Goal: Transaction & Acquisition: Purchase product/service

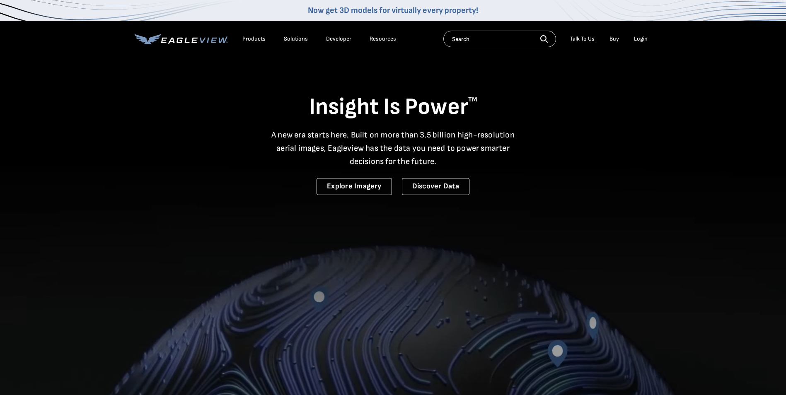
click at [639, 38] on div "Login" at bounding box center [641, 38] width 14 height 7
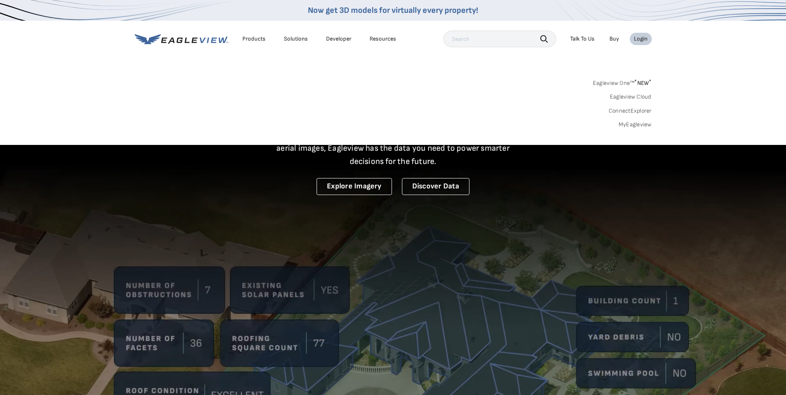
click at [627, 123] on link "MyEagleview" at bounding box center [634, 124] width 33 height 7
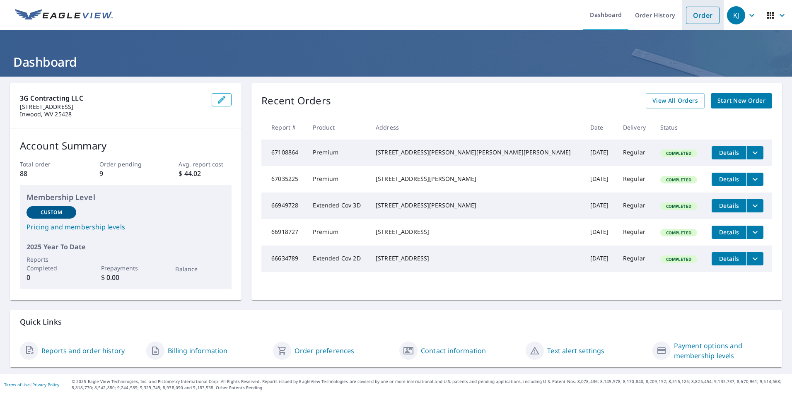
click at [692, 19] on link "Order" at bounding box center [703, 15] width 34 height 17
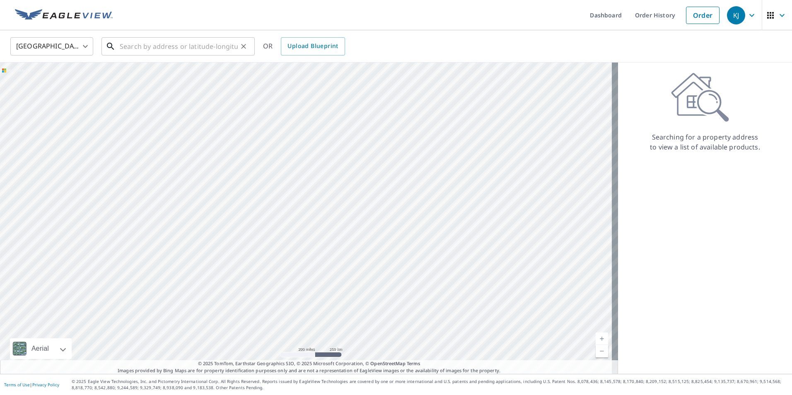
click at [176, 47] on input "text" at bounding box center [179, 46] width 118 height 23
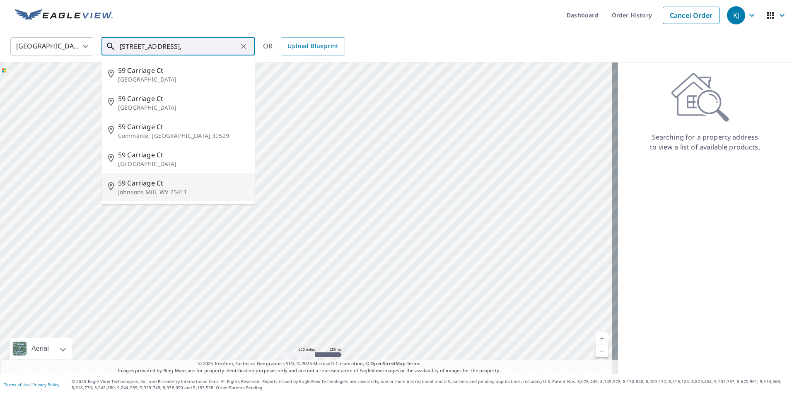
click at [154, 190] on p "Johnsons Mill, WV 25411" at bounding box center [183, 192] width 130 height 8
type input "59 Carriage Ct Johnsons Mill, WV 25411"
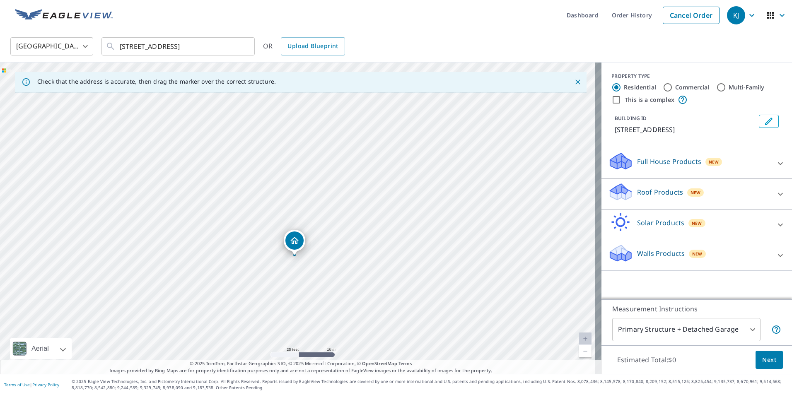
drag, startPoint x: 353, startPoint y: 223, endPoint x: 350, endPoint y: 261, distance: 38.7
click at [350, 261] on div "59 Carriage Ln Berkeley Springs, WV 25411" at bounding box center [300, 218] width 601 height 311
click at [777, 192] on icon at bounding box center [780, 194] width 10 height 10
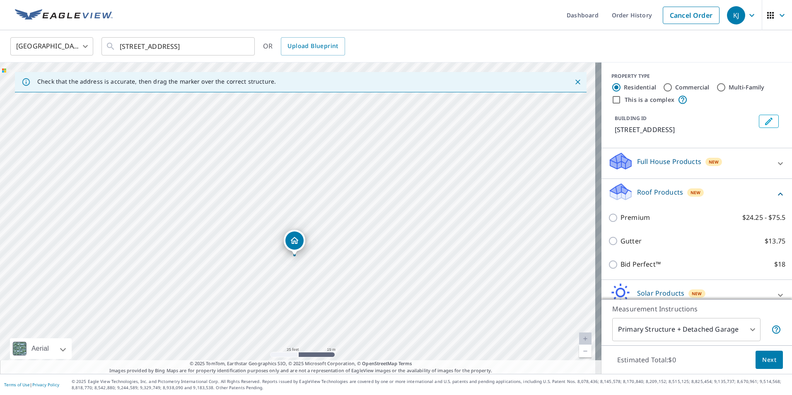
scroll to position [41, 0]
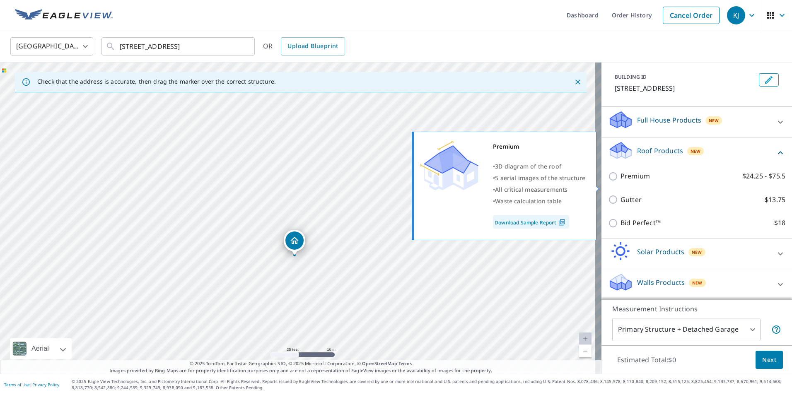
click at [608, 181] on input "Premium $24.25 - $75.5" at bounding box center [614, 176] width 12 height 10
checkbox input "true"
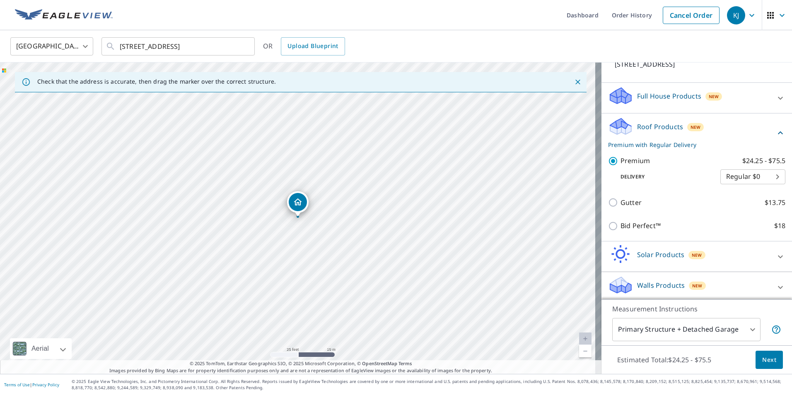
scroll to position [79, 0]
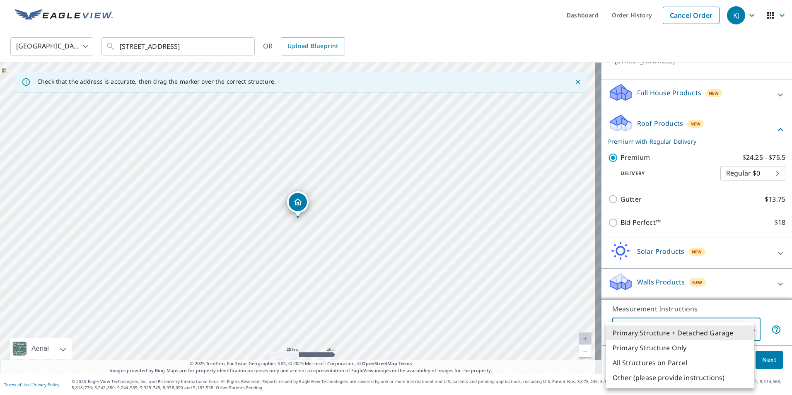
click at [744, 328] on body "KJ KJ Dashboard Order History Cancel Order KJ United States US ​ 59 Carriage Ct…" at bounding box center [396, 197] width 792 height 395
click at [659, 364] on li "All Structures on Parcel" at bounding box center [680, 362] width 148 height 15
type input "3"
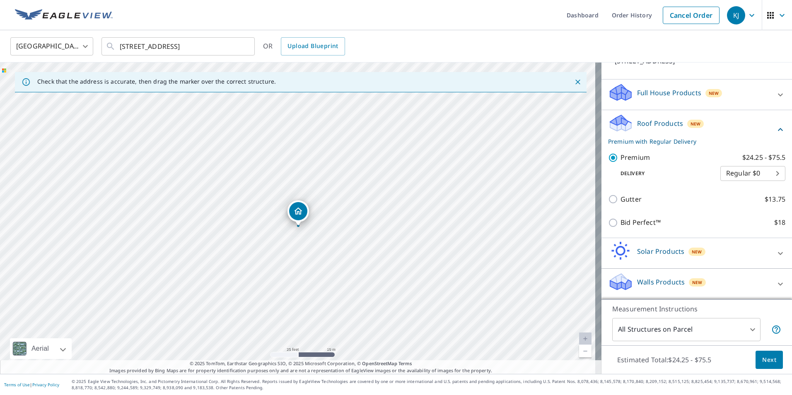
drag, startPoint x: 297, startPoint y: 203, endPoint x: 297, endPoint y: 212, distance: 9.1
click at [762, 364] on span "Next" at bounding box center [769, 360] width 14 height 10
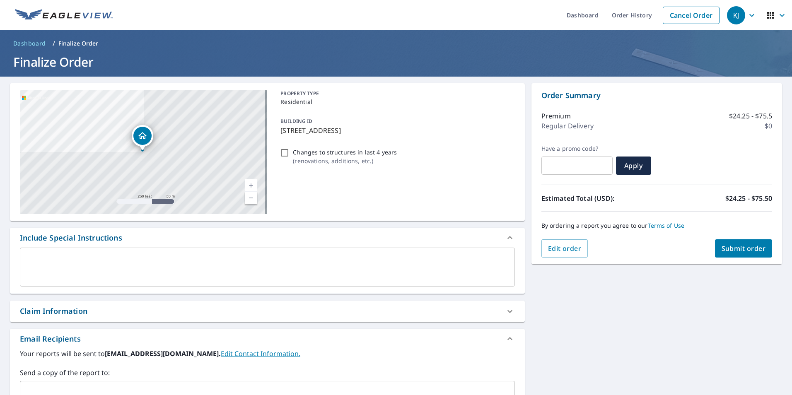
click at [728, 253] on span "Submit order" at bounding box center [744, 248] width 44 height 9
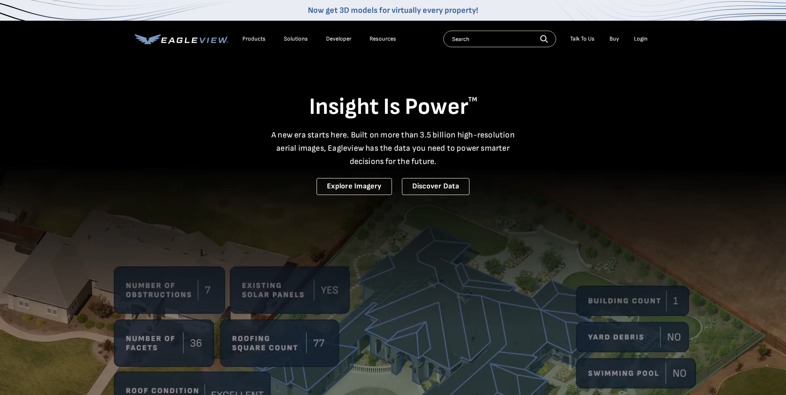
click at [641, 42] on div "Login" at bounding box center [641, 38] width 14 height 7
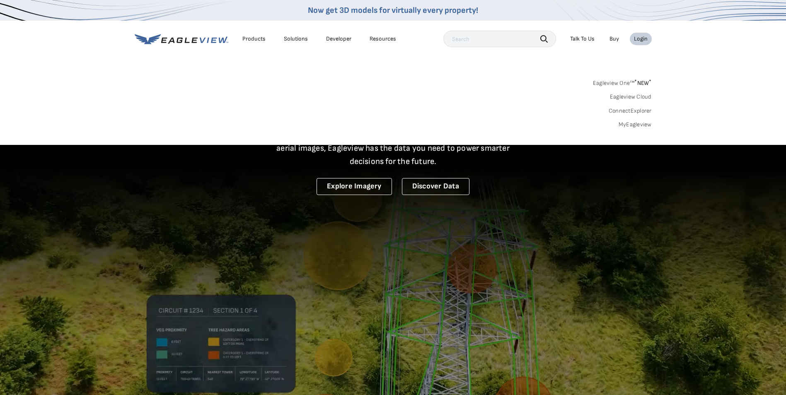
click at [632, 124] on link "MyEagleview" at bounding box center [634, 124] width 33 height 7
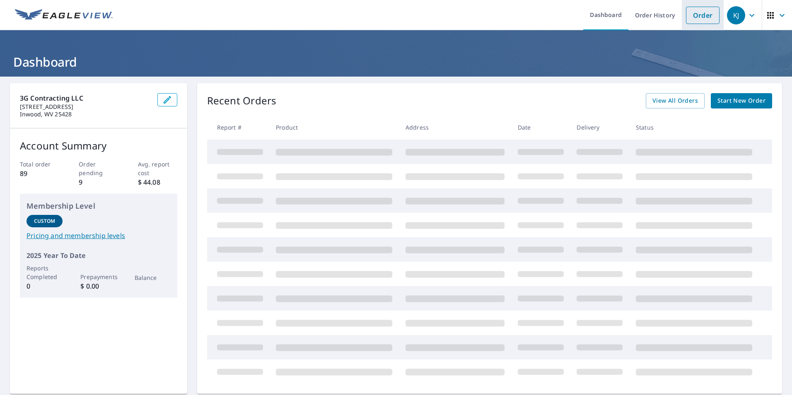
click at [695, 19] on link "Order" at bounding box center [703, 15] width 34 height 17
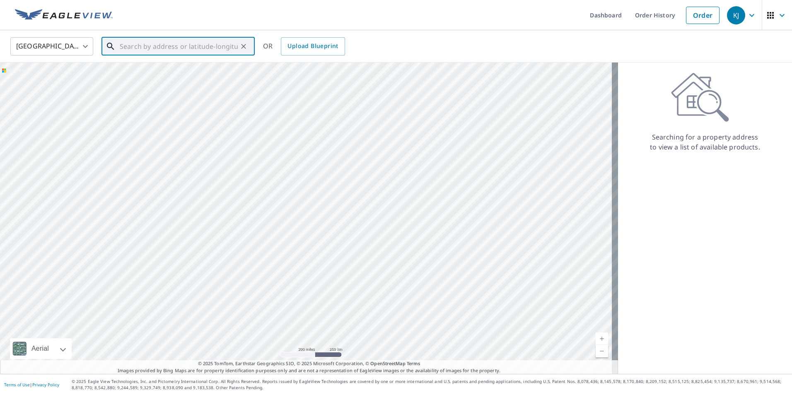
click at [204, 46] on input "text" at bounding box center [179, 46] width 118 height 23
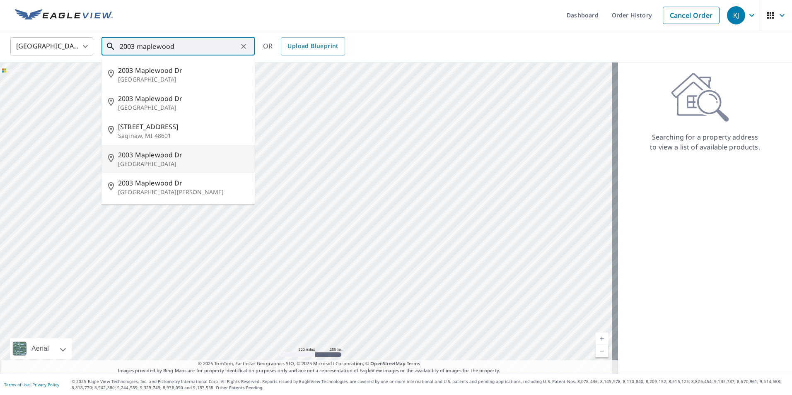
click at [134, 162] on p "Hagerstown, MD 21740" at bounding box center [183, 164] width 130 height 8
type input "2003 Maplewood Dr Hagerstown, MD 21740"
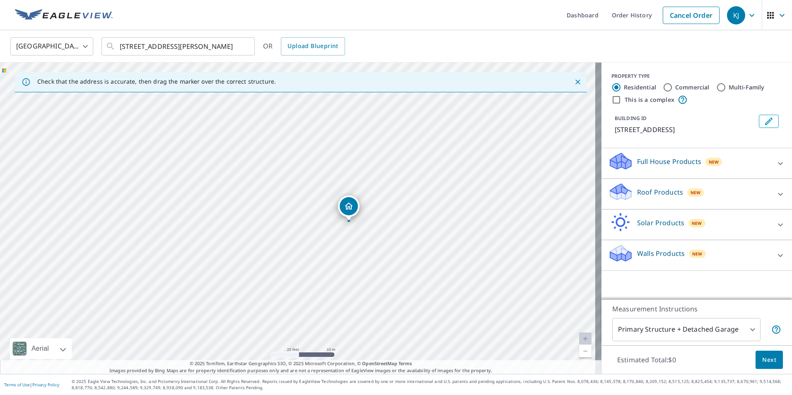
click at [775, 199] on icon at bounding box center [780, 194] width 10 height 10
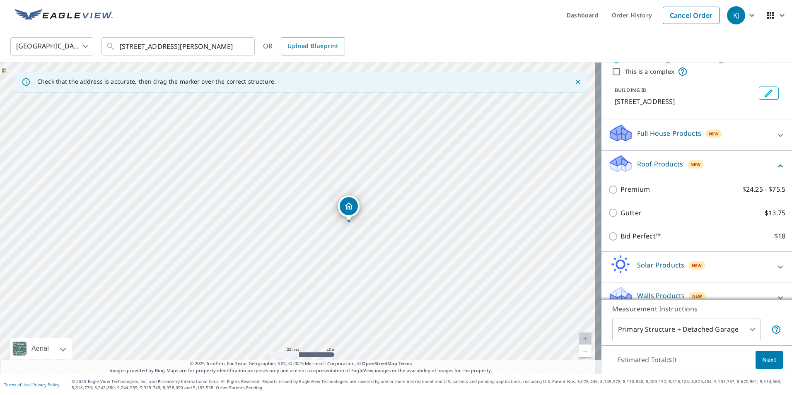
scroll to position [41, 0]
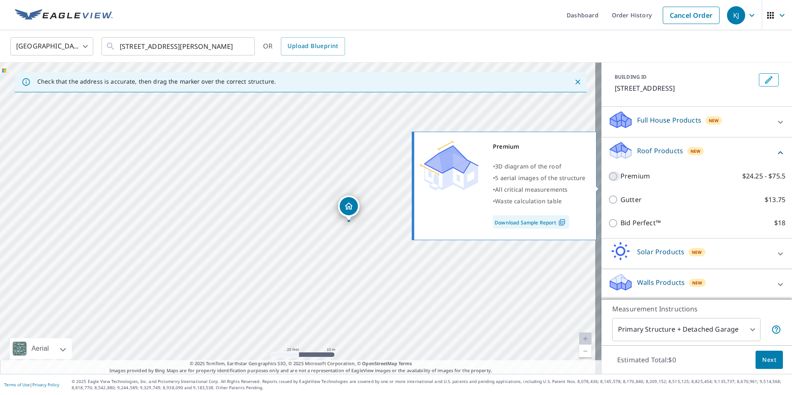
click at [608, 181] on input "Premium $24.25 - $75.5" at bounding box center [614, 176] width 12 height 10
checkbox input "true"
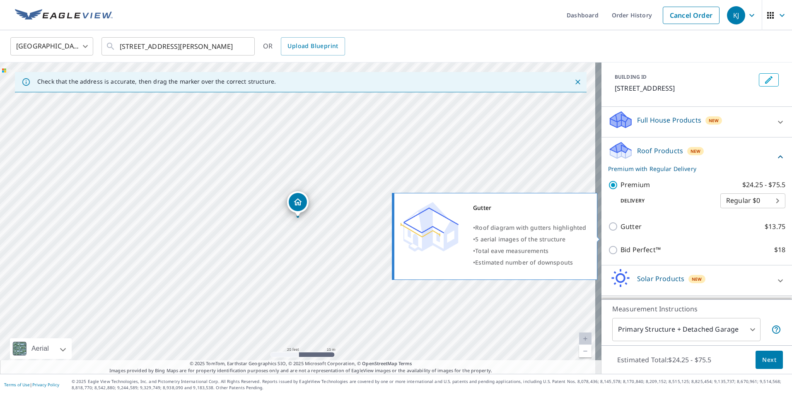
click at [608, 232] on input "Gutter $13.75" at bounding box center [614, 227] width 12 height 10
checkbox input "true"
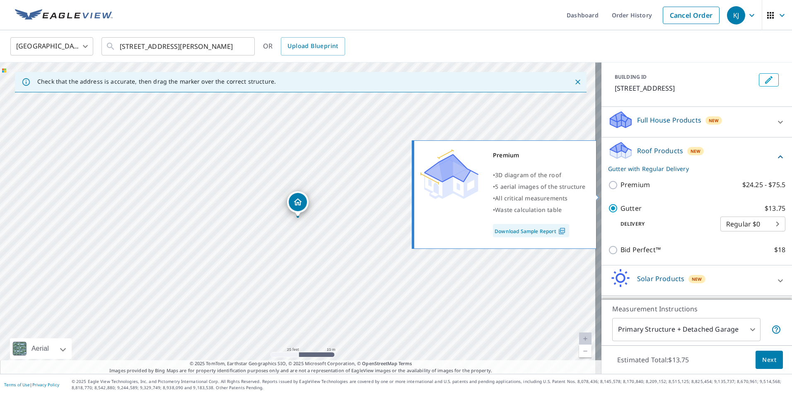
click at [608, 190] on input "Premium $24.25 - $75.5" at bounding box center [614, 185] width 12 height 10
checkbox input "true"
checkbox input "false"
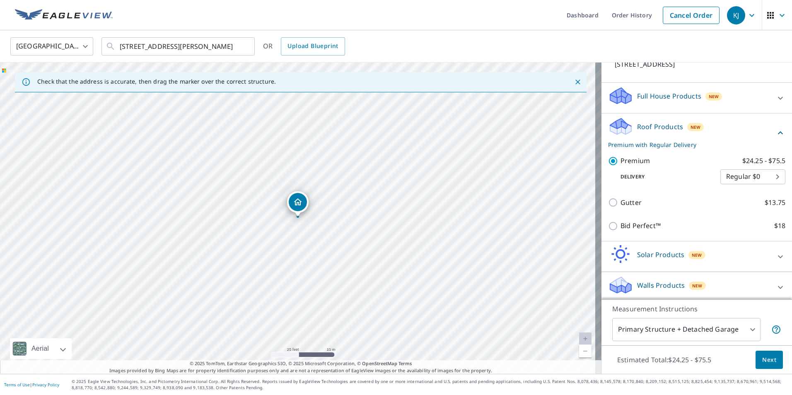
scroll to position [79, 0]
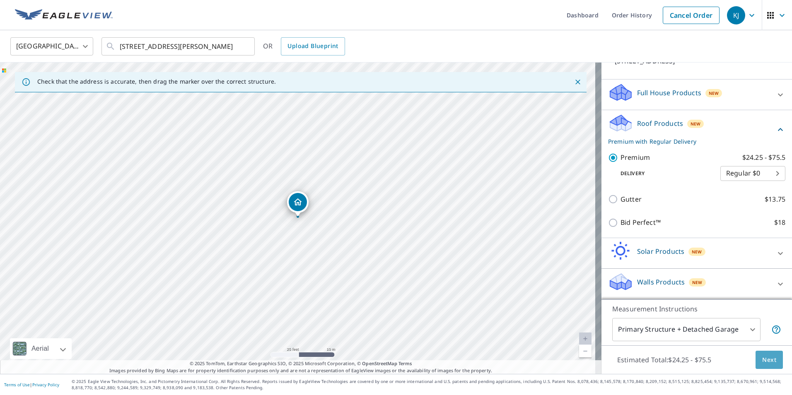
click at [762, 365] on button "Next" at bounding box center [768, 360] width 27 height 19
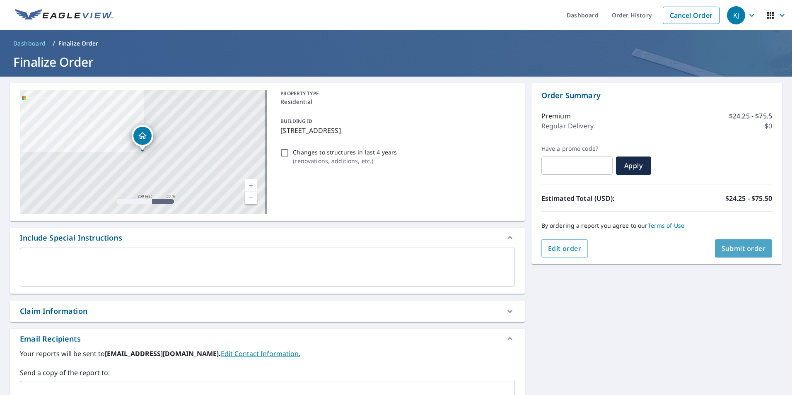
click at [728, 253] on button "Submit order" at bounding box center [744, 248] width 58 height 18
